Goal: Find specific page/section: Find specific page/section

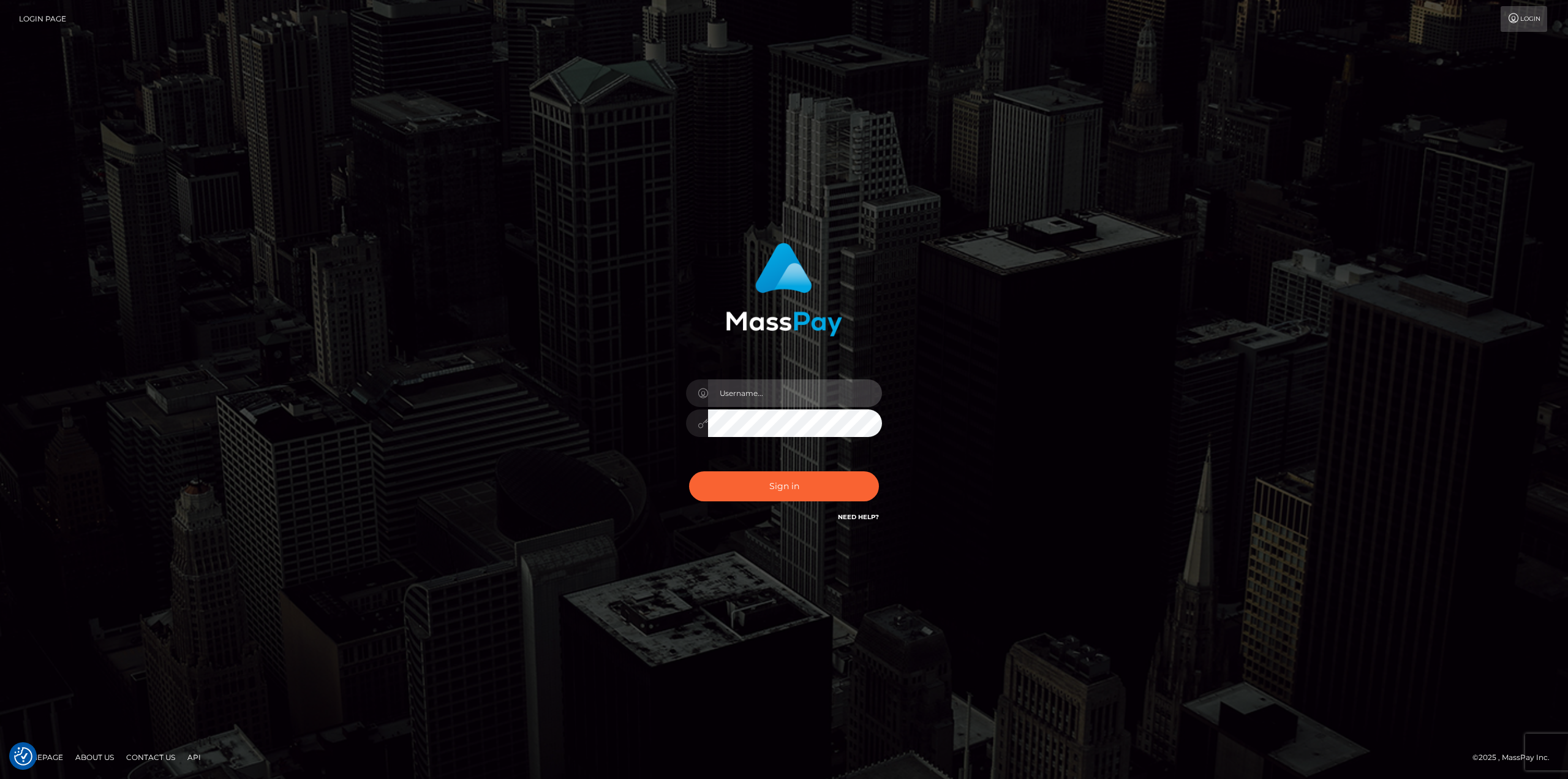
click at [828, 392] on input "text" at bounding box center [795, 393] width 174 height 28
type input "Ahmed"
click at [689, 471] on button "Sign in" at bounding box center [784, 486] width 190 height 30
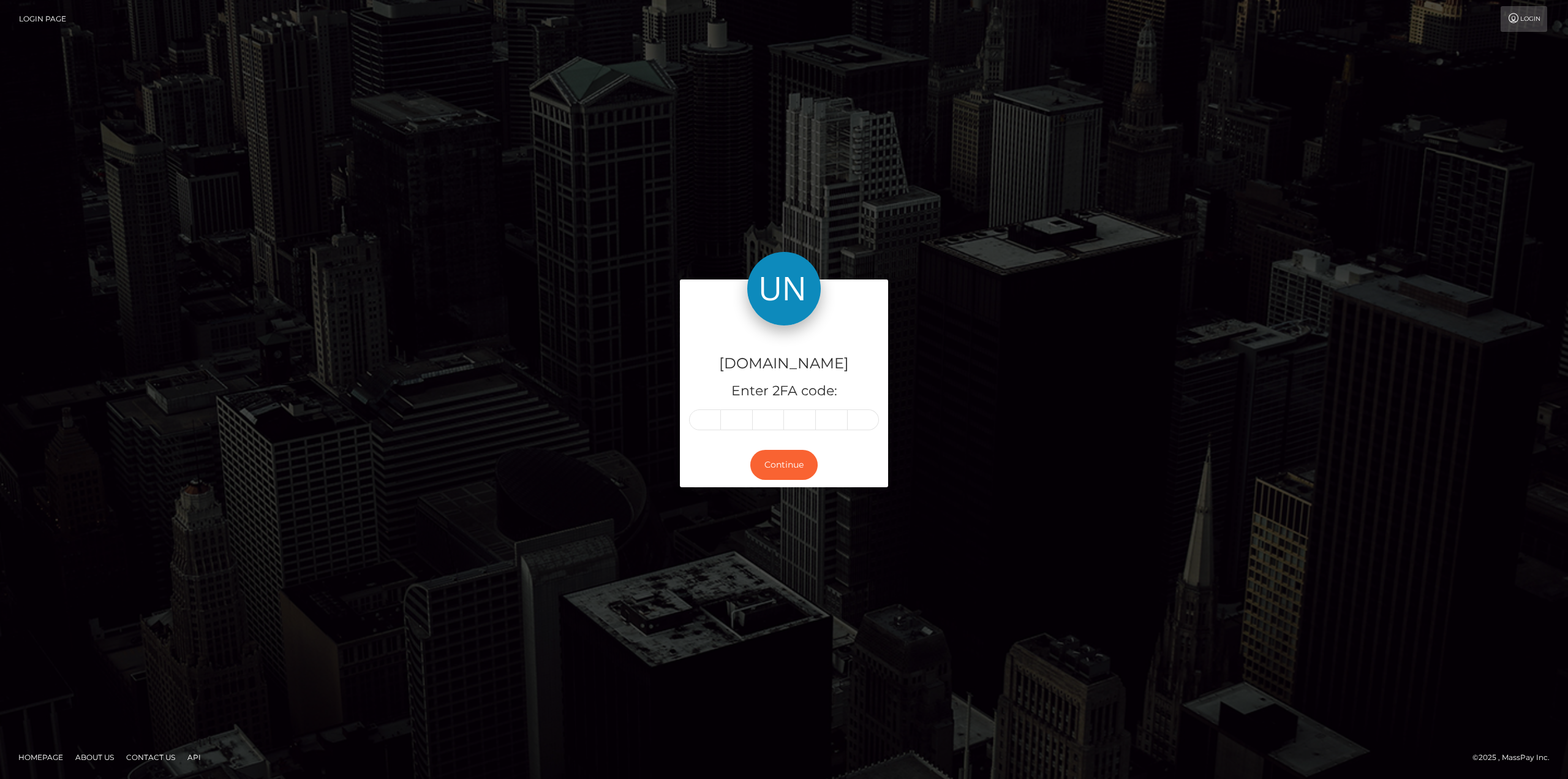
click at [701, 408] on div "Unlockt.me Enter 2FA code:" at bounding box center [784, 385] width 208 height 118
click at [699, 420] on input "text" at bounding box center [705, 419] width 32 height 21
type input "2"
type input "7"
type input "4"
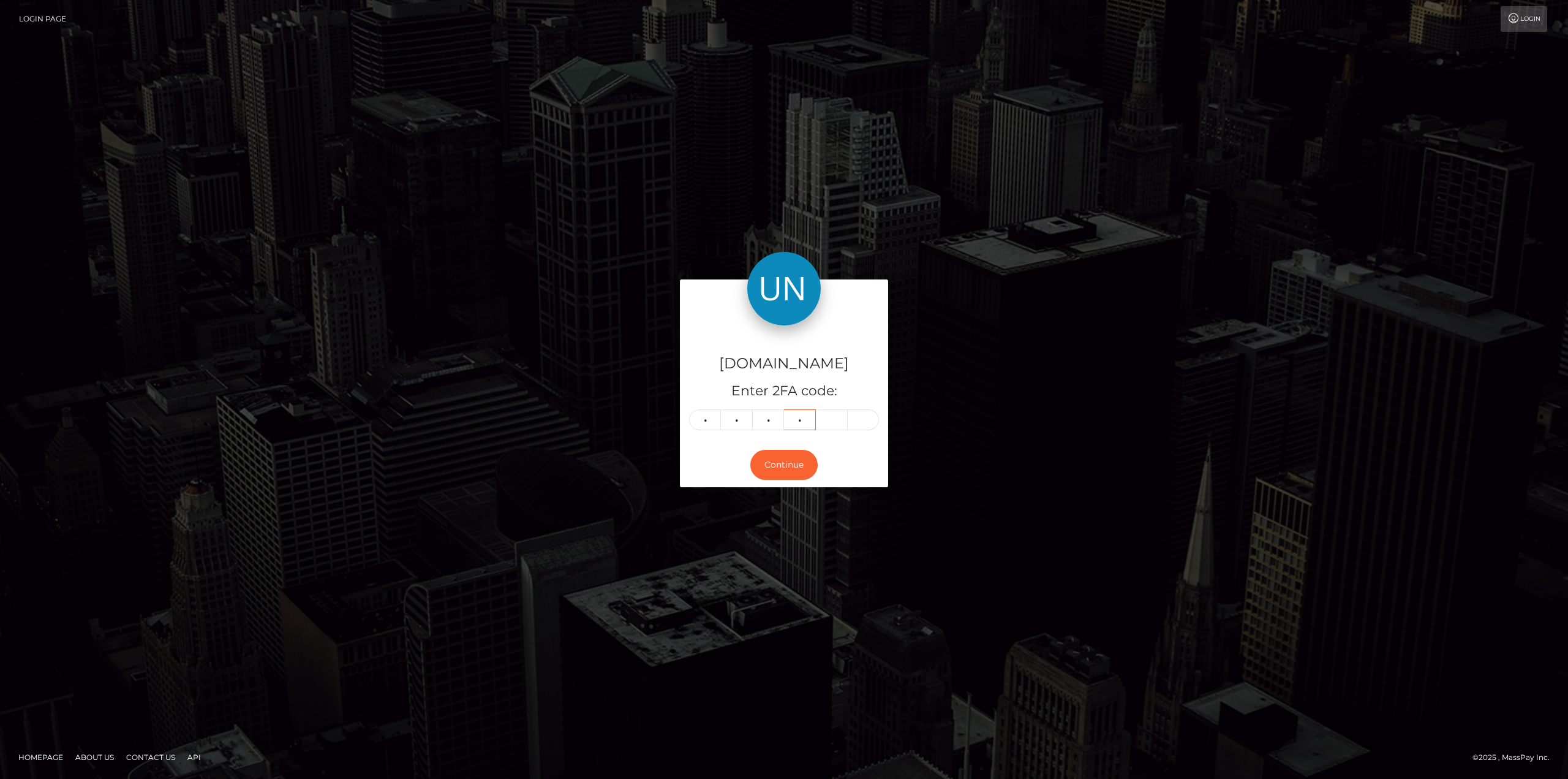
type input "8"
type input "5"
type input "7"
type input "8"
type input "9"
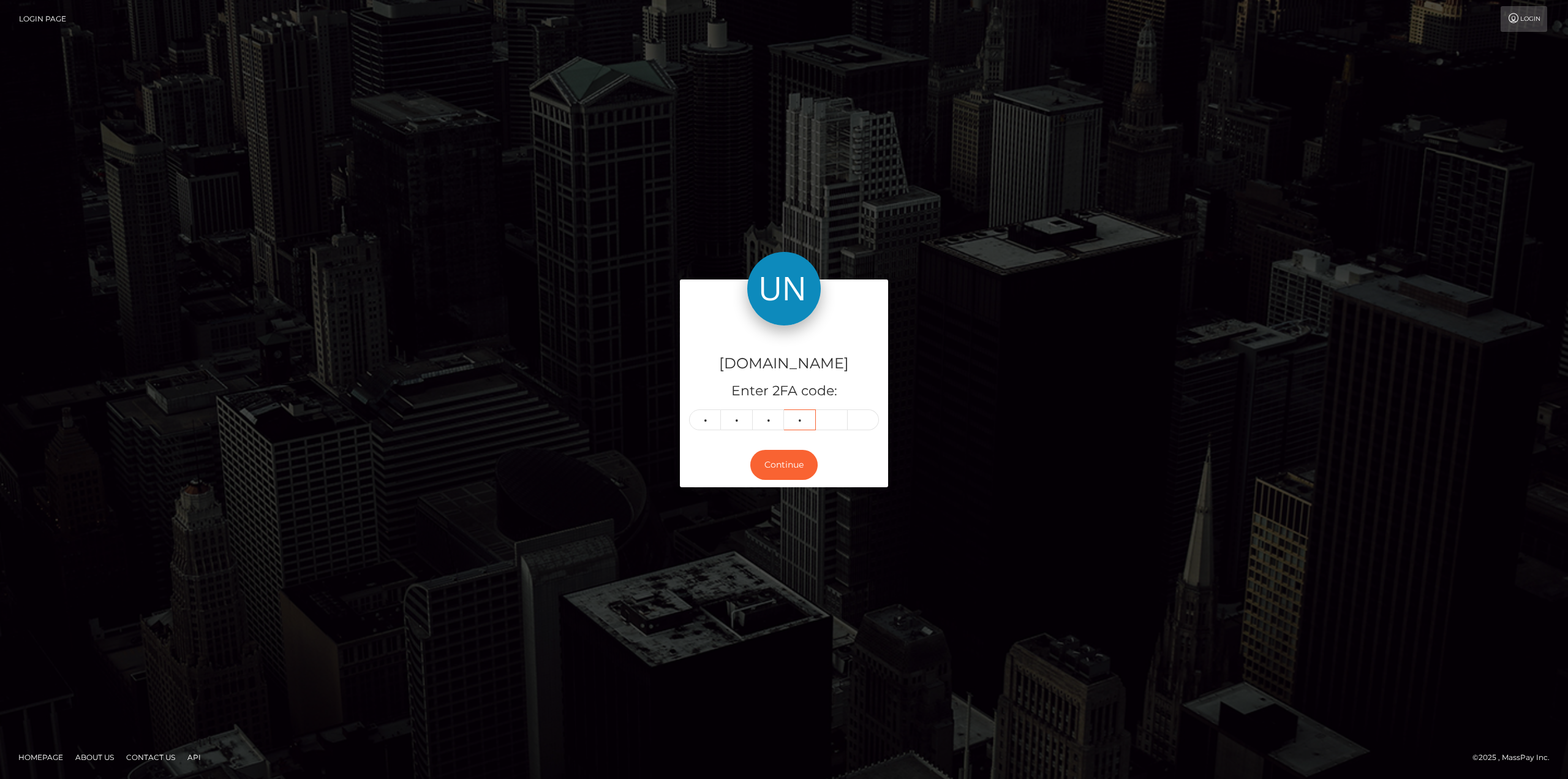
type input "6"
type input "7"
type input "2"
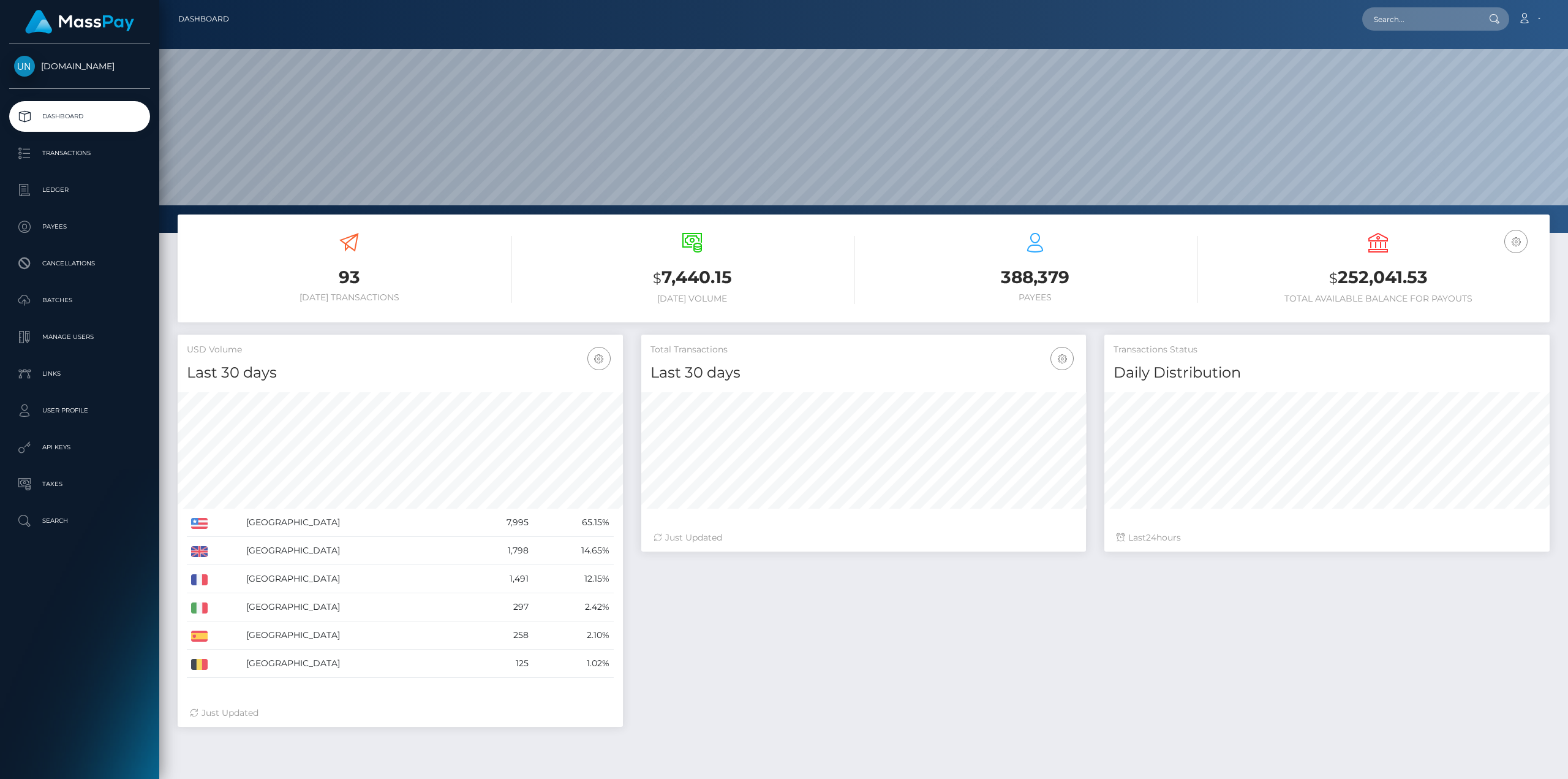
scroll to position [218, 445]
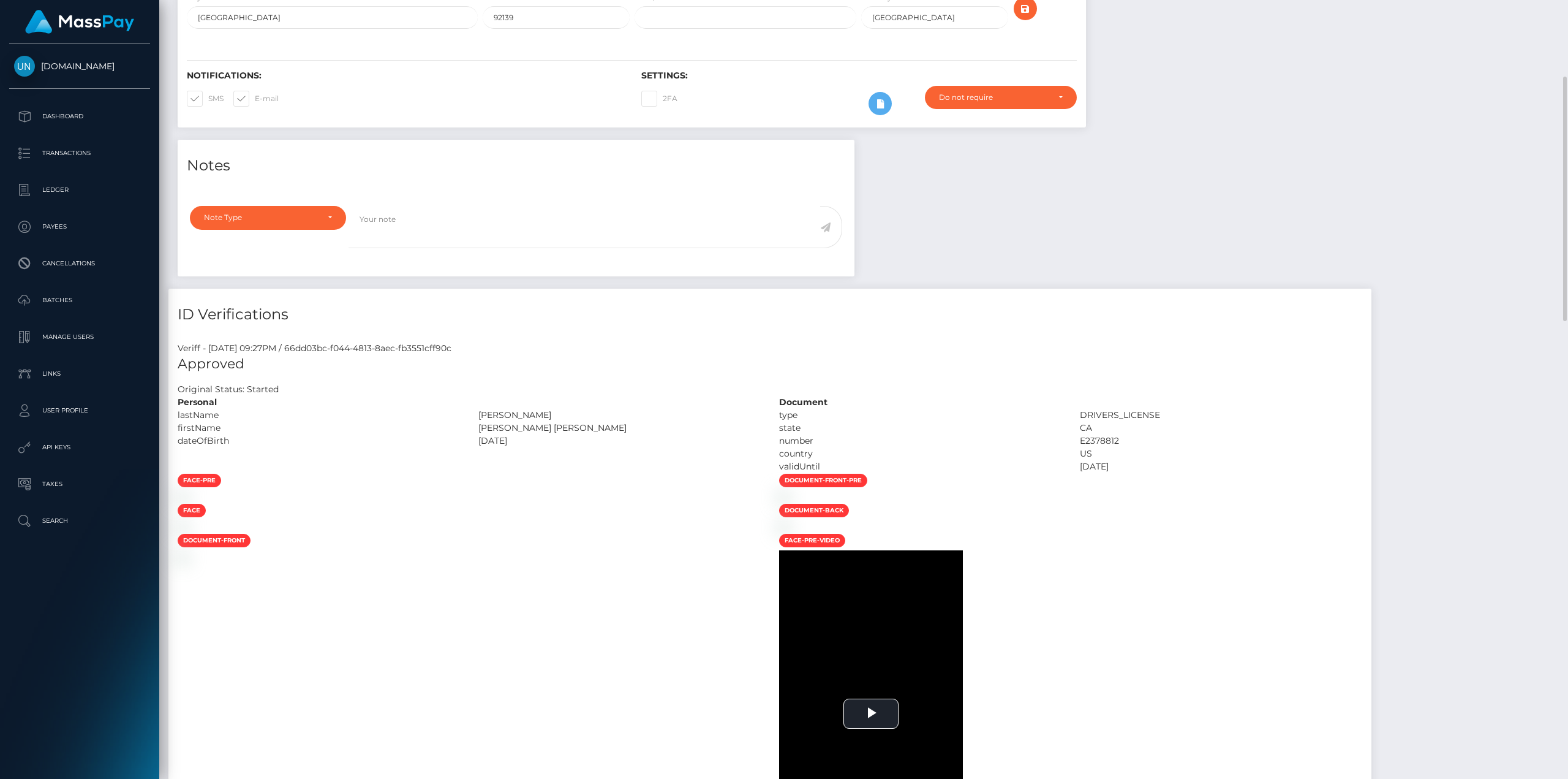
scroll to position [429, 0]
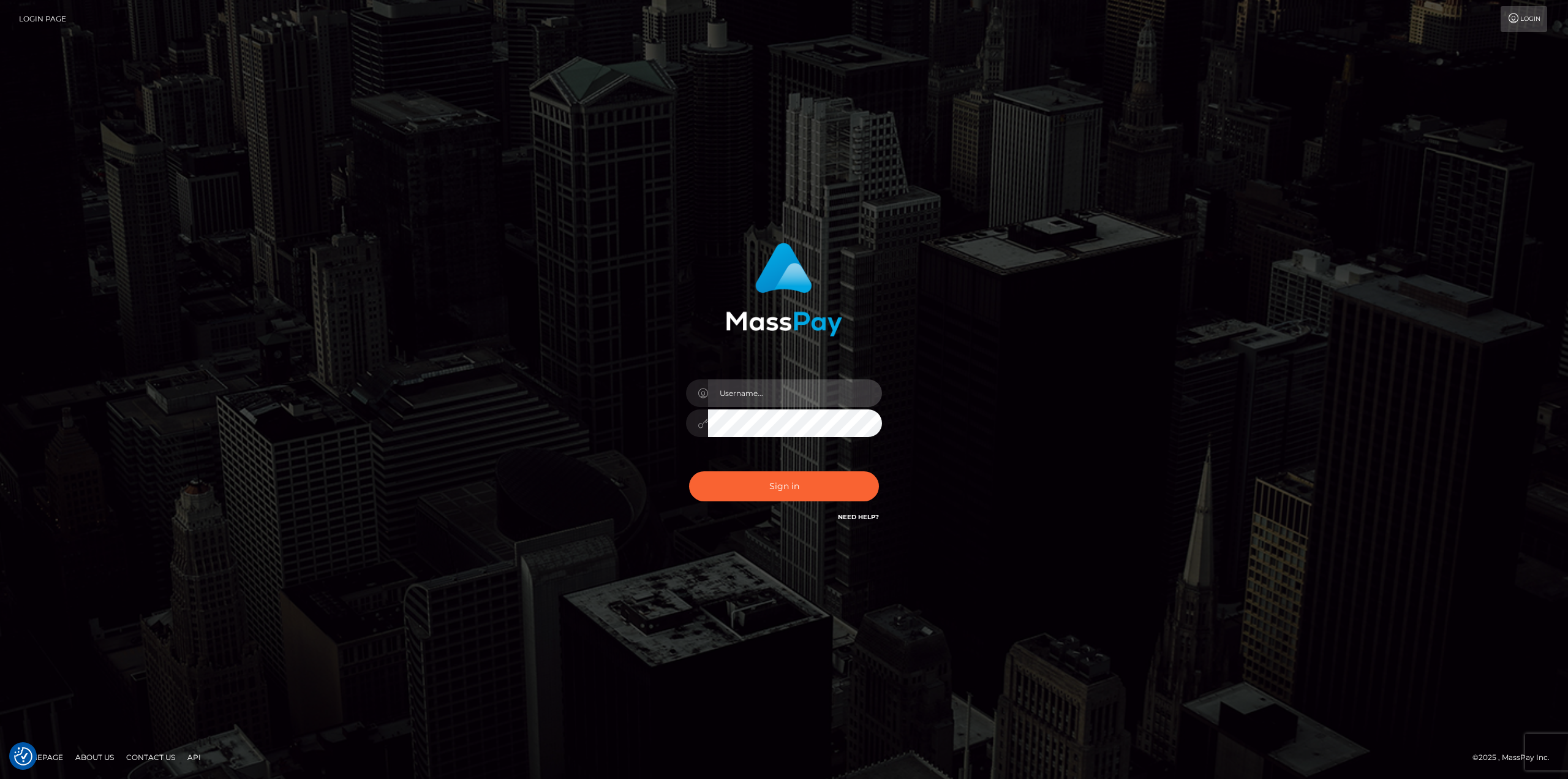
drag, startPoint x: 776, startPoint y: 380, endPoint x: 777, endPoint y: 390, distance: 10.0
click at [776, 380] on input "text" at bounding box center [795, 393] width 174 height 28
type input "[PERSON_NAME]"
click at [689, 471] on button "Sign in" at bounding box center [784, 486] width 190 height 30
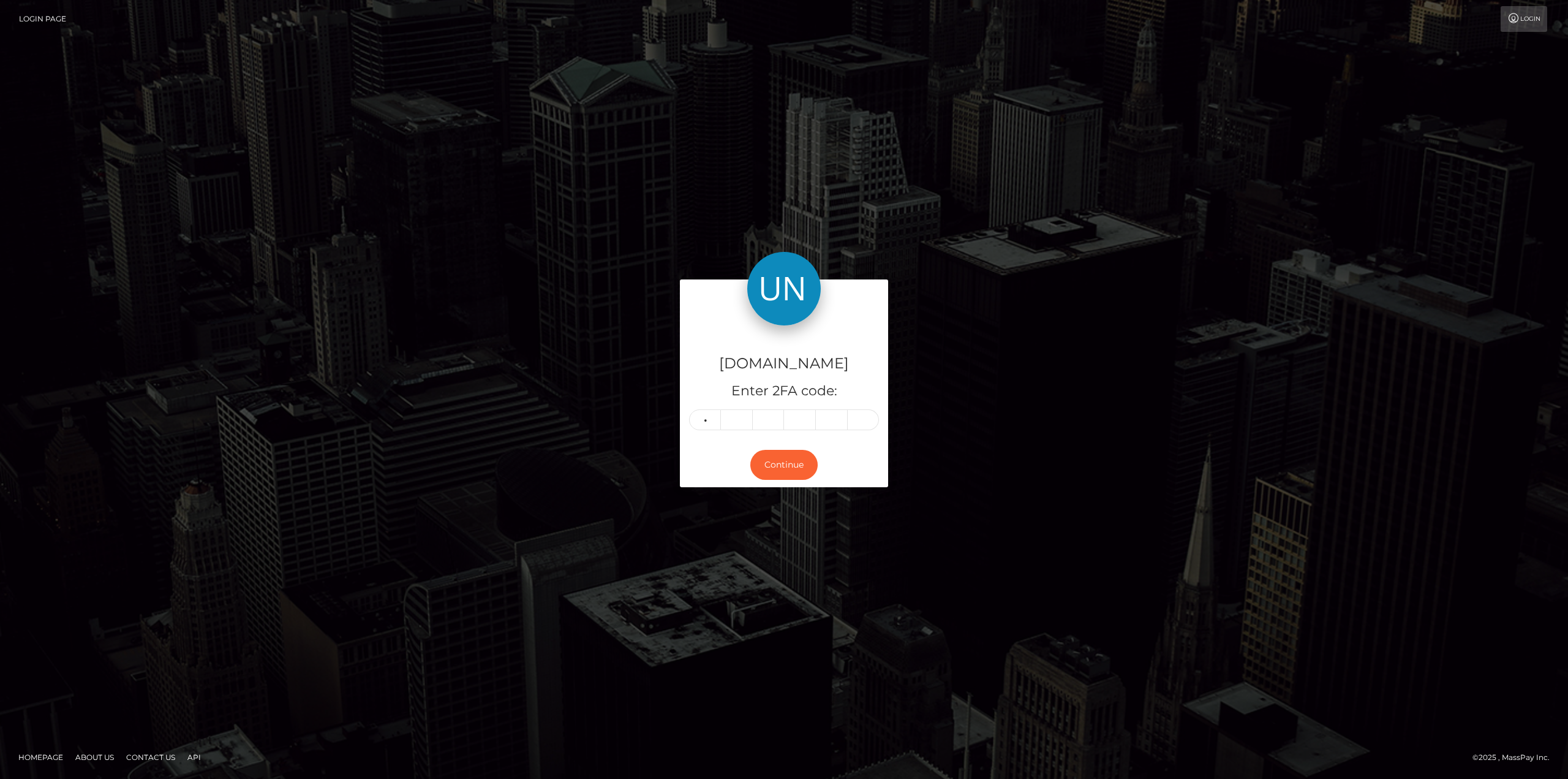
type input "1"
type input "5"
type input "1"
type input "7"
type input "4"
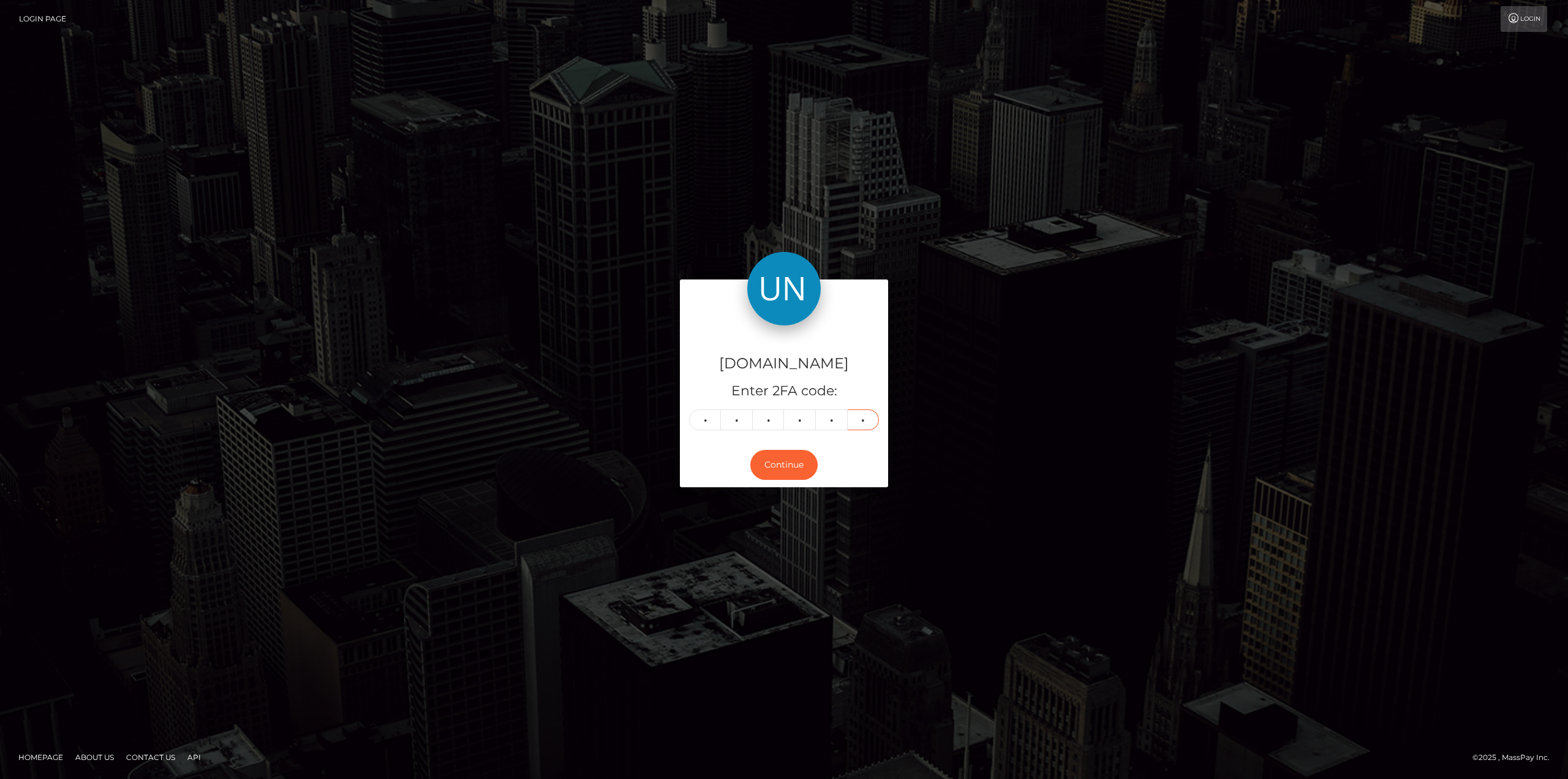
type input "7"
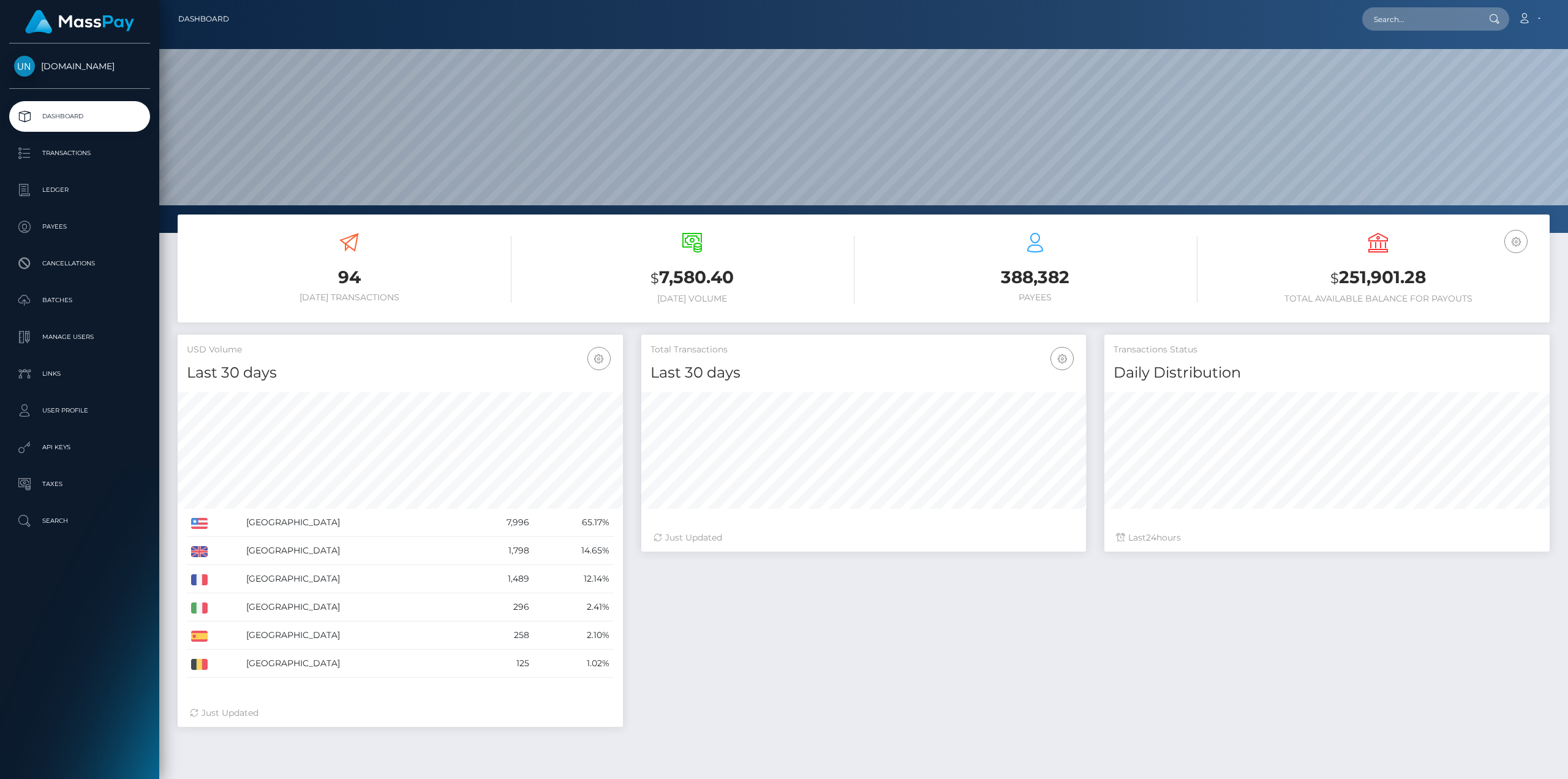
scroll to position [218, 445]
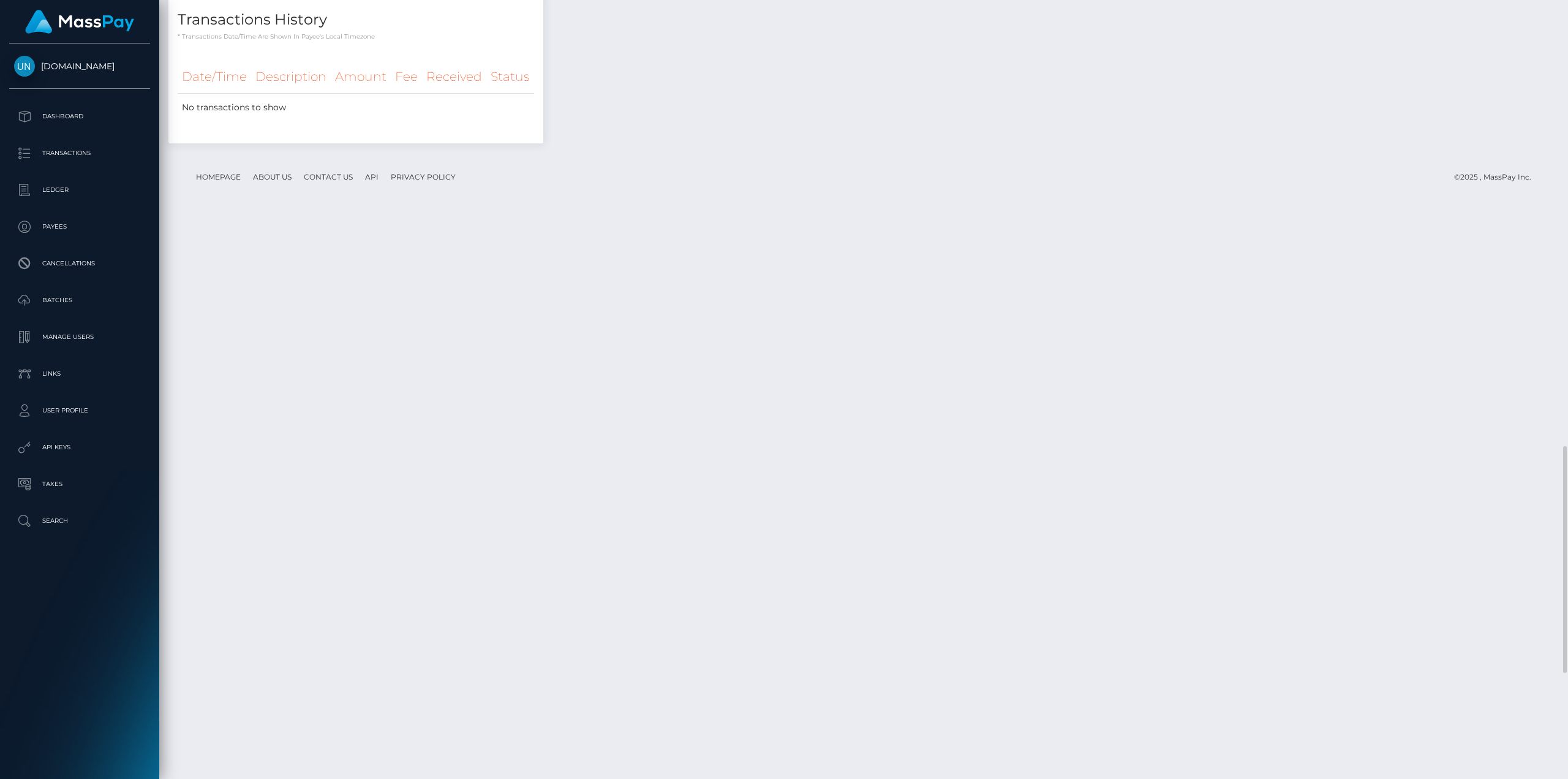
scroll to position [1655, 0]
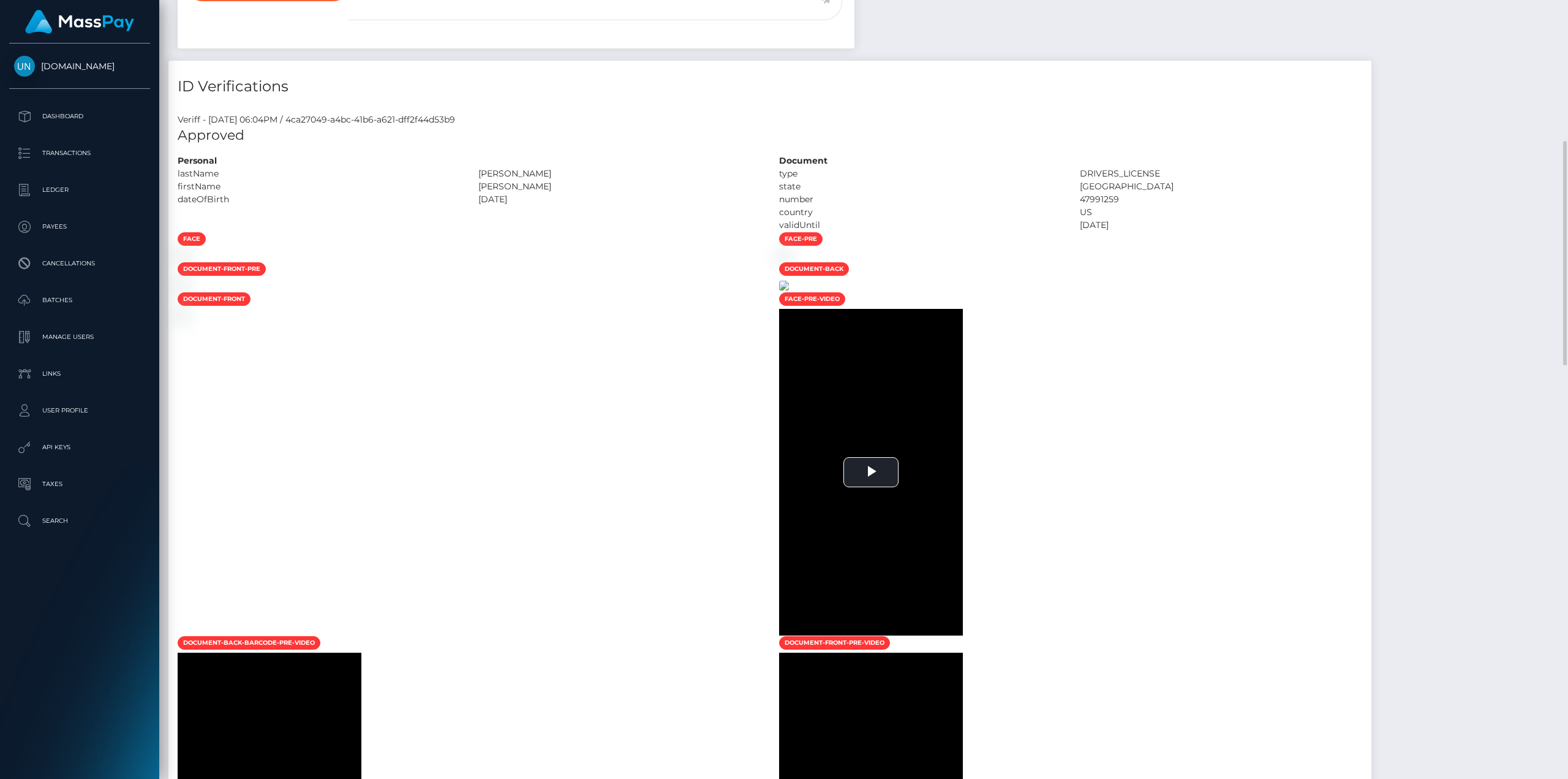
scroll to position [797, 0]
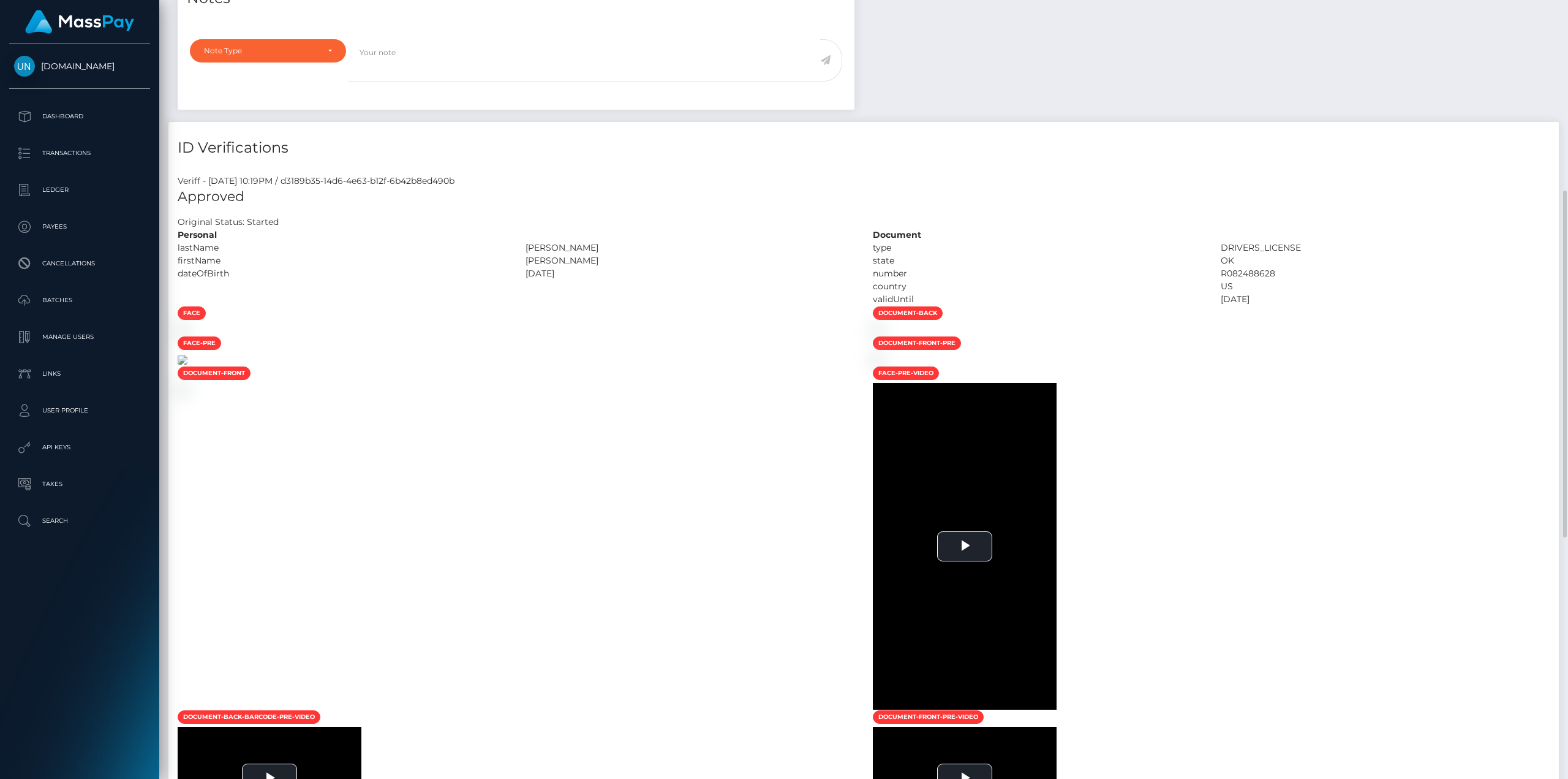
scroll to position [674, 0]
